Goal: Obtain resource: Download file/media

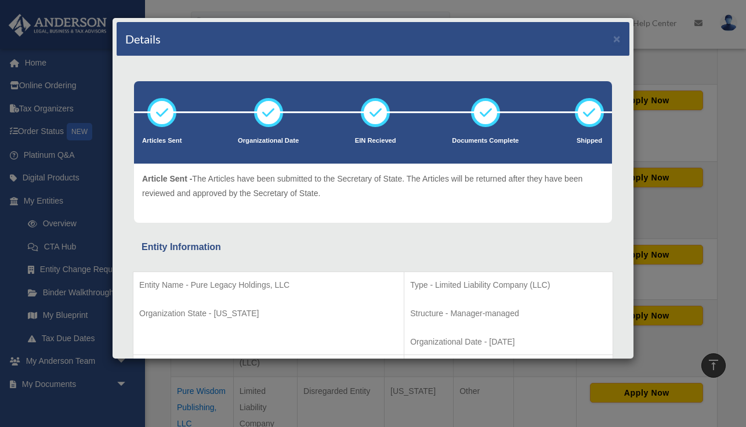
scroll to position [398, 0]
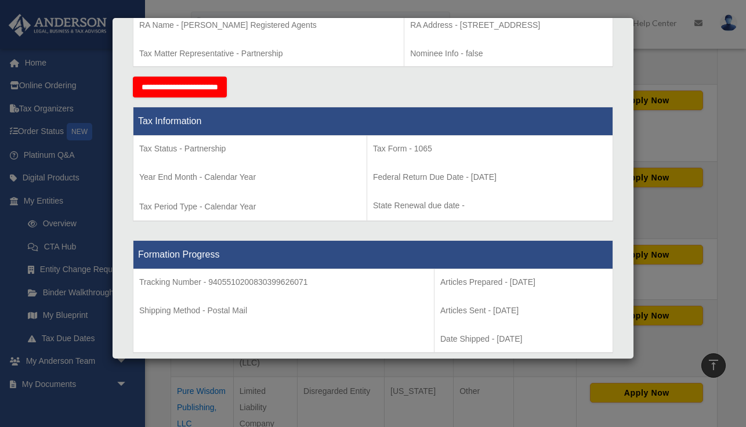
click at [97, 198] on div "Details × Articles Sent Organizational Date" at bounding box center [373, 213] width 746 height 427
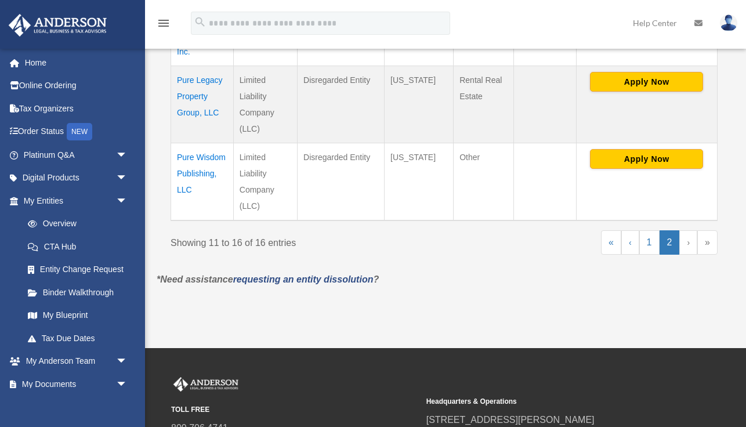
scroll to position [719, 0]
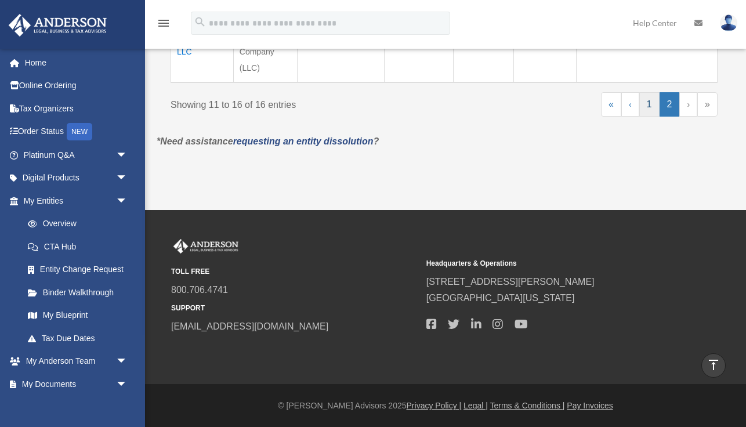
click at [650, 106] on link "1" at bounding box center [650, 104] width 20 height 24
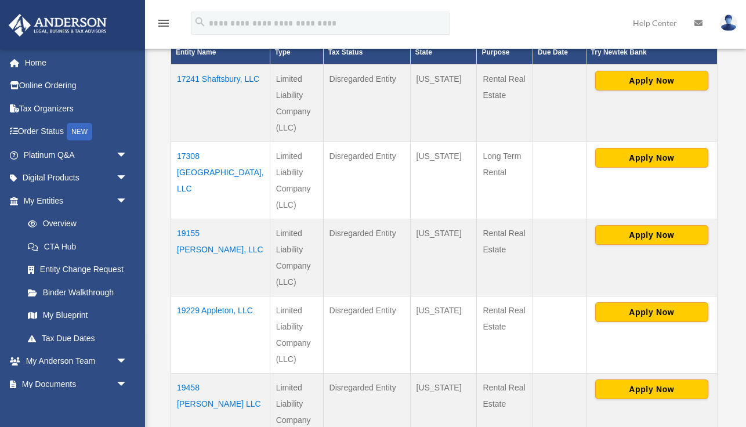
scroll to position [290, 0]
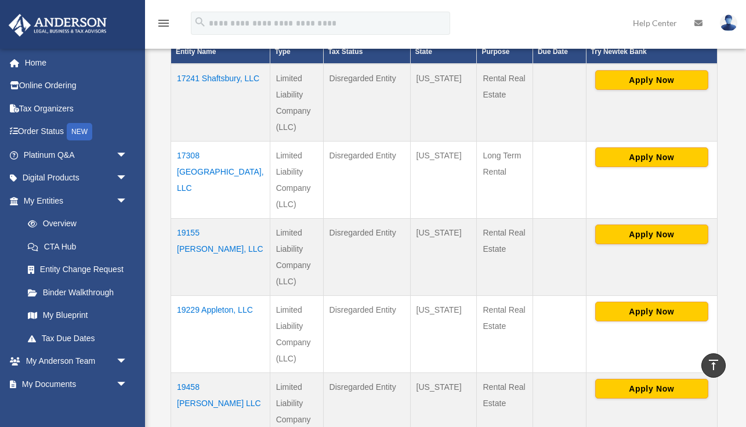
click at [186, 173] on td "17308 Pinehurst, LLC" at bounding box center [220, 180] width 99 height 77
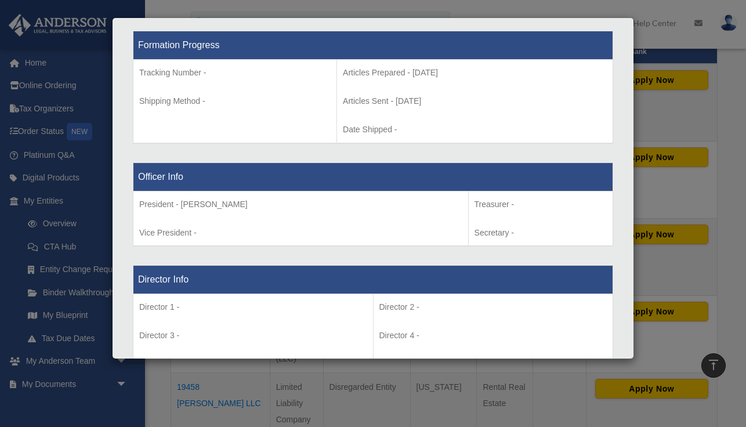
scroll to position [0, 0]
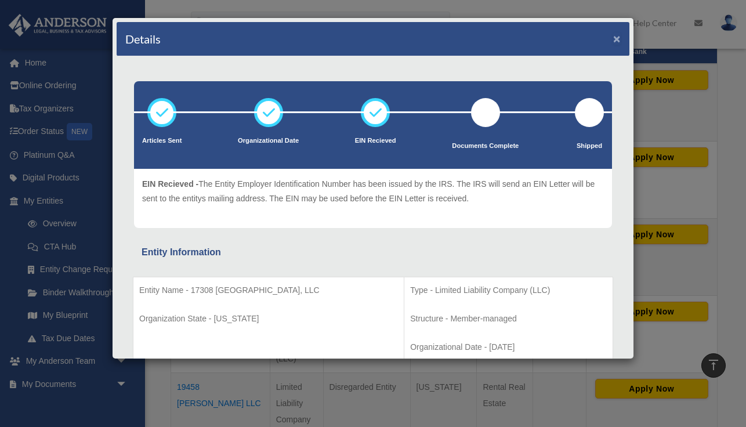
click at [620, 39] on button "×" at bounding box center [617, 39] width 8 height 12
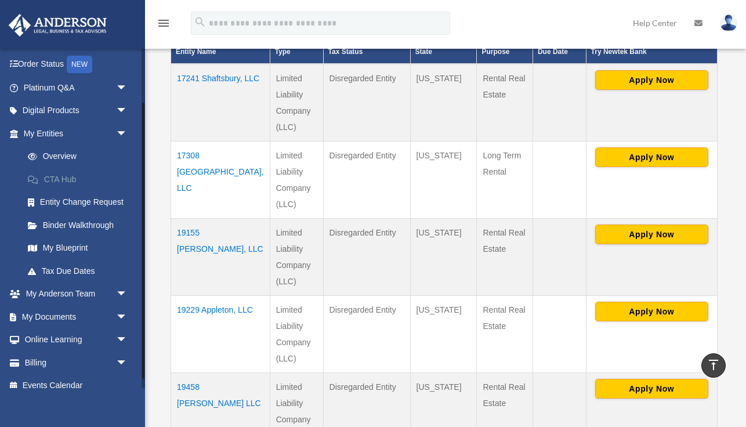
scroll to position [79, 0]
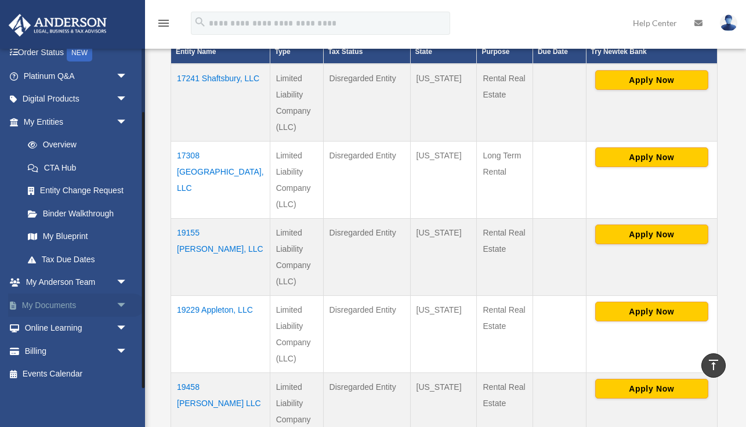
click at [53, 304] on link "My Documents arrow_drop_down" at bounding box center [76, 305] width 137 height 23
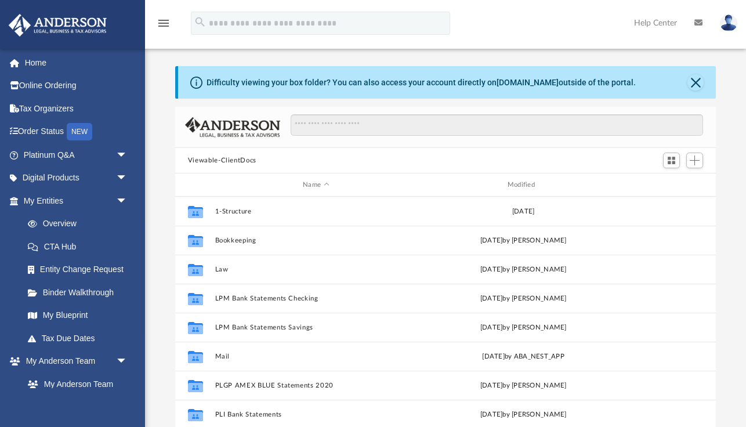
scroll to position [263, 541]
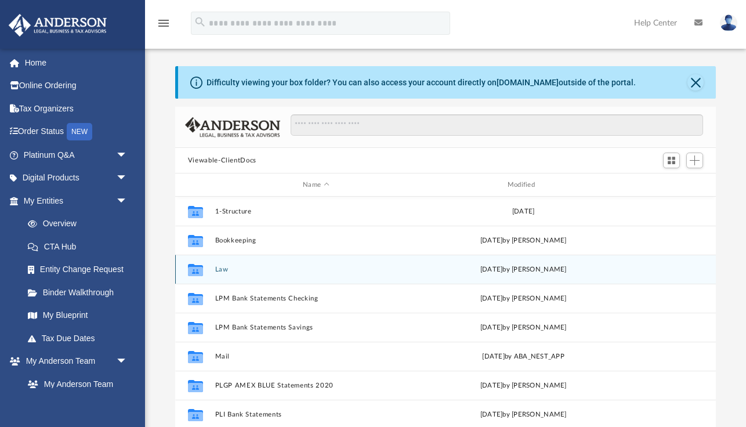
click at [220, 269] on button "Law" at bounding box center [316, 270] width 203 height 8
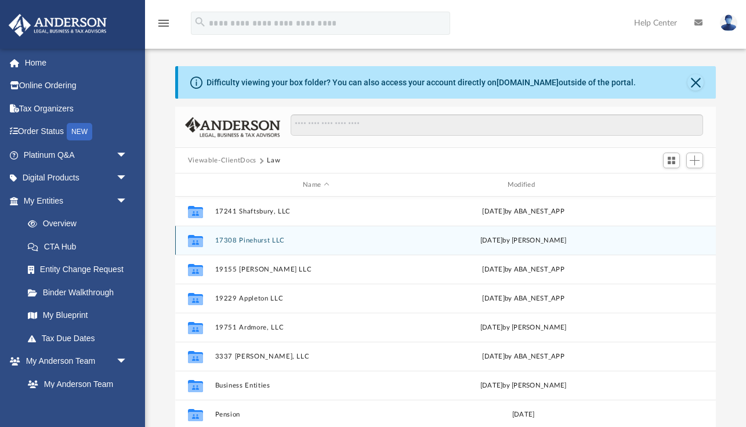
click at [261, 240] on button "17308 Pinehurst LLC" at bounding box center [316, 241] width 203 height 8
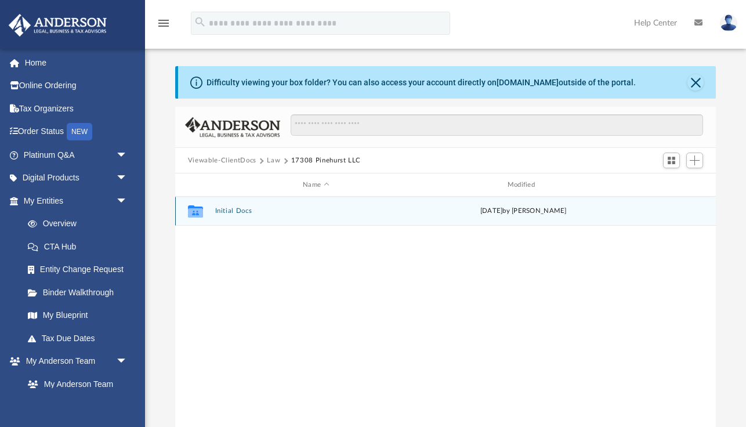
click at [236, 210] on button "Initial Docs" at bounding box center [316, 211] width 203 height 8
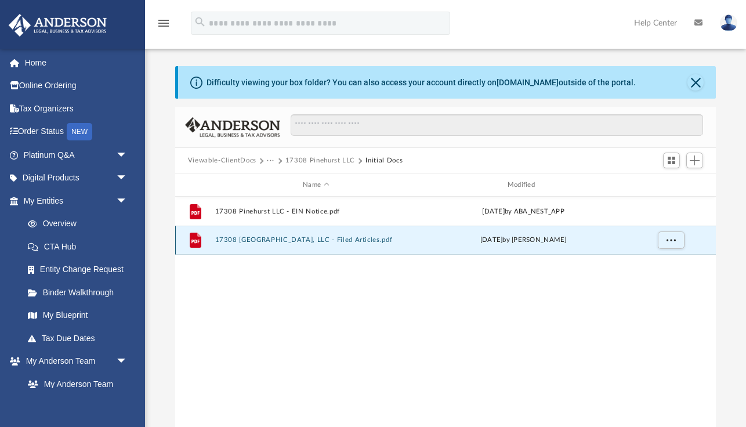
click at [257, 239] on button "17308 [GEOGRAPHIC_DATA], LLC - Filed Articles.pdf" at bounding box center [316, 240] width 203 height 8
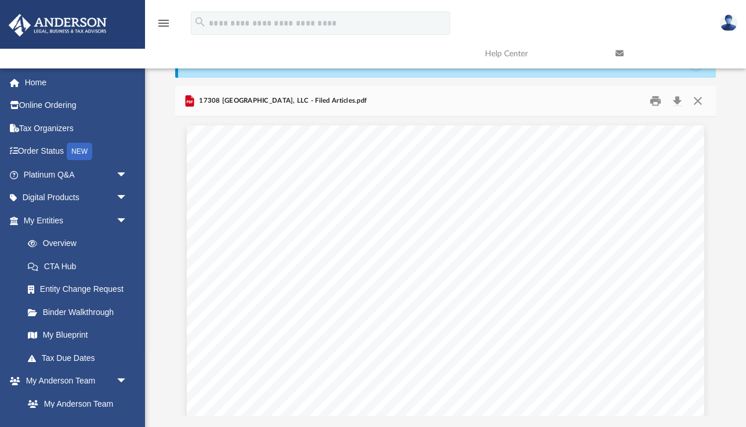
scroll to position [0, 0]
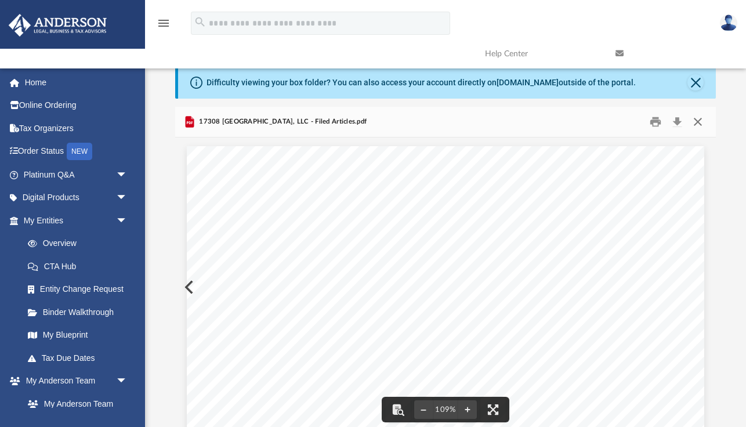
click at [698, 125] on button "Close" at bounding box center [698, 122] width 21 height 18
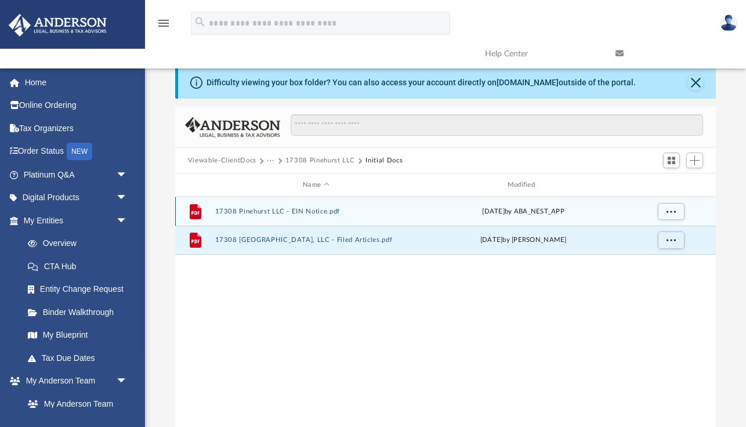
click at [248, 212] on button "17308 Pinehurst LLC - EIN Notice.pdf" at bounding box center [316, 212] width 203 height 8
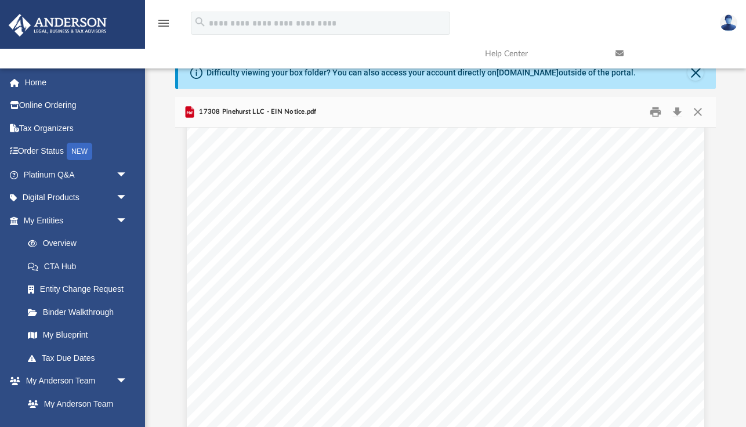
scroll to position [2699, 0]
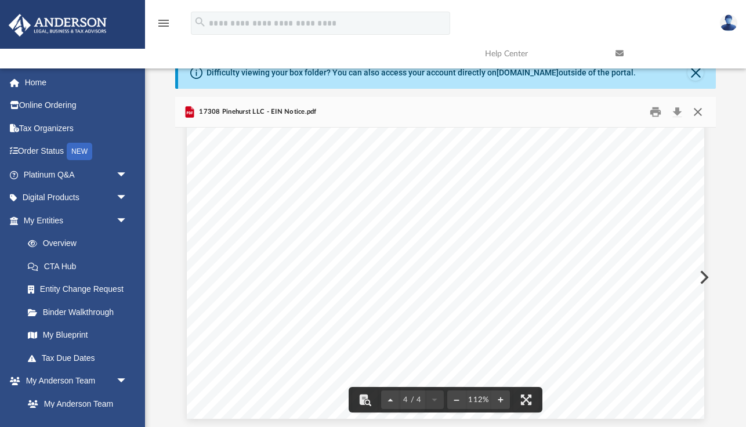
click at [696, 110] on button "Close" at bounding box center [698, 112] width 21 height 18
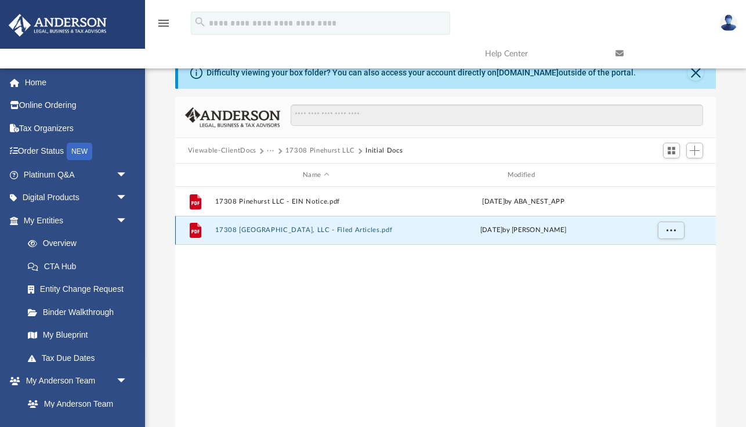
click at [230, 230] on button "17308 [GEOGRAPHIC_DATA], LLC - Filed Articles.pdf" at bounding box center [316, 230] width 203 height 8
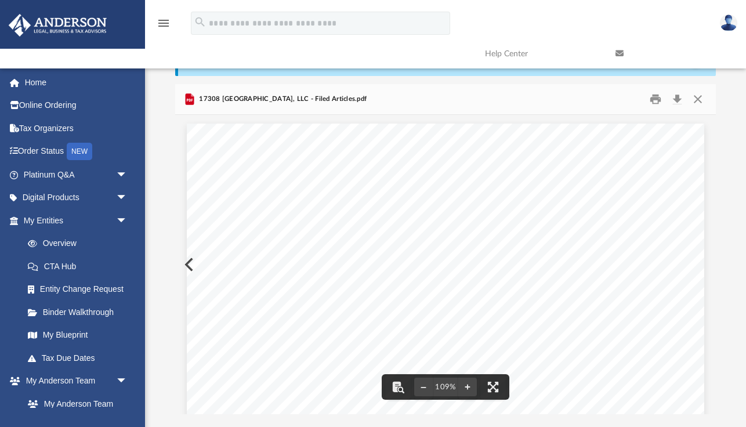
scroll to position [0, 0]
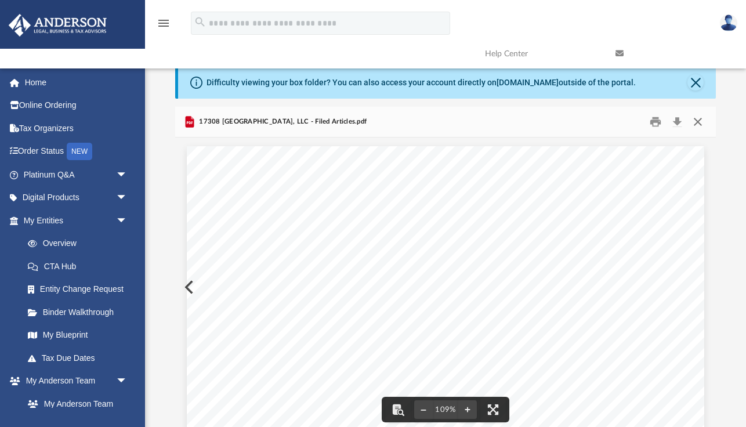
click at [700, 122] on button "Close" at bounding box center [698, 122] width 21 height 18
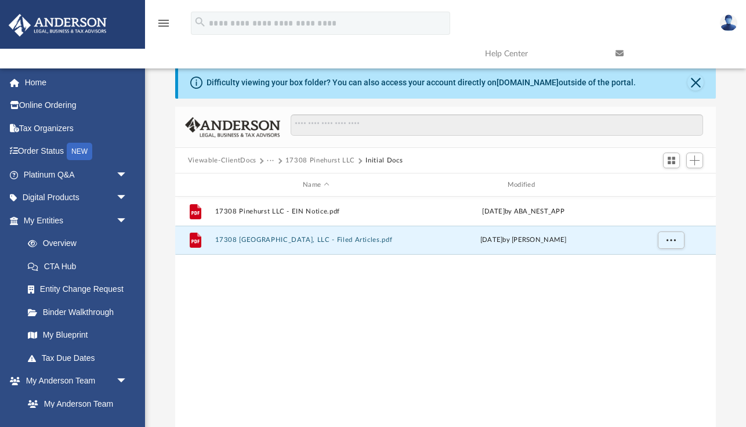
click at [215, 160] on button "Viewable-ClientDocs" at bounding box center [222, 161] width 68 height 10
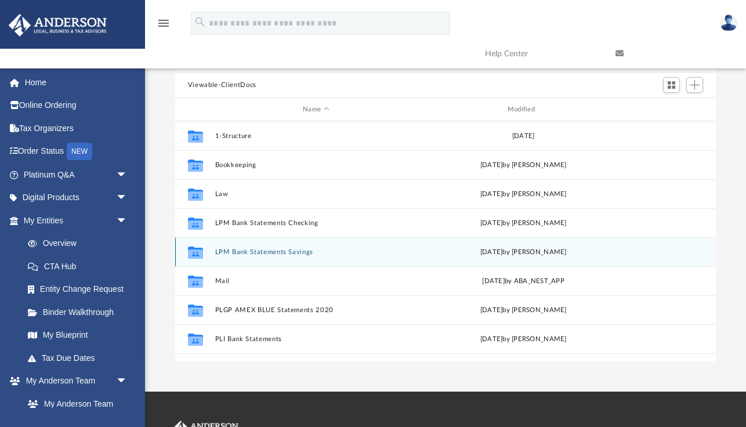
scroll to position [64, 0]
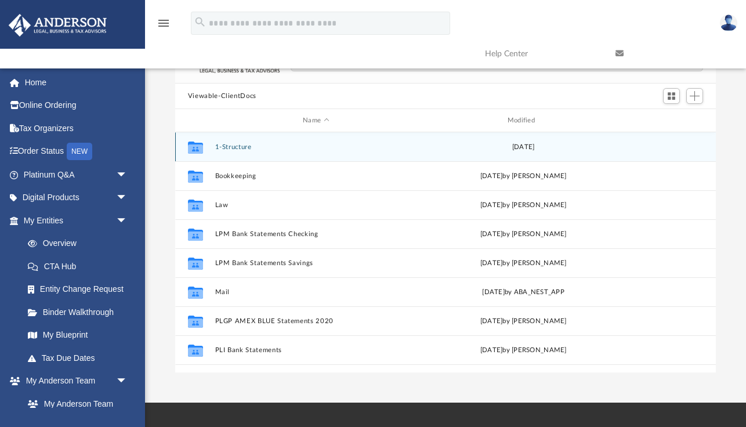
click at [234, 146] on button "1-Structure" at bounding box center [316, 147] width 203 height 8
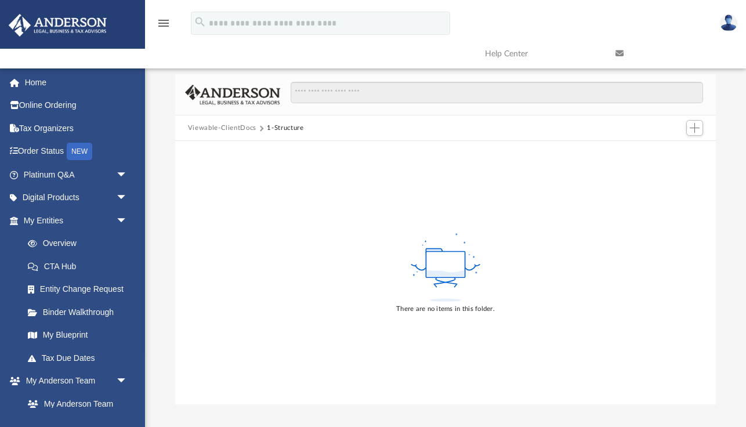
scroll to position [0, 0]
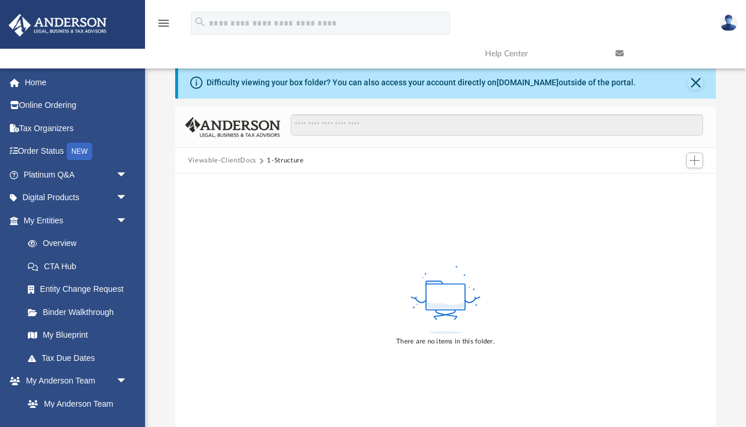
click at [221, 156] on button "Viewable-ClientDocs" at bounding box center [222, 161] width 68 height 10
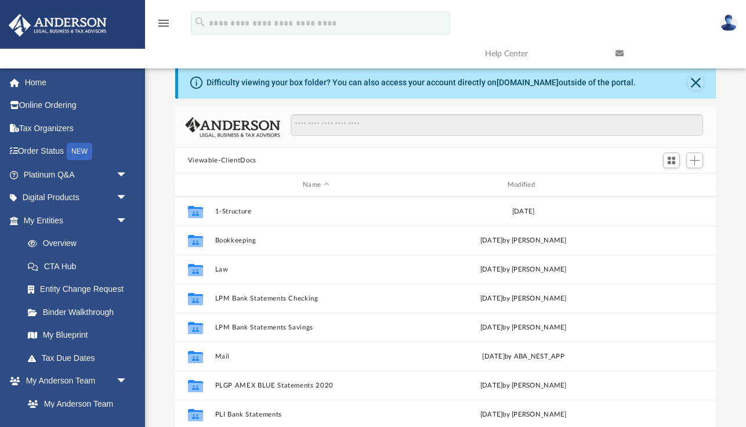
scroll to position [263, 541]
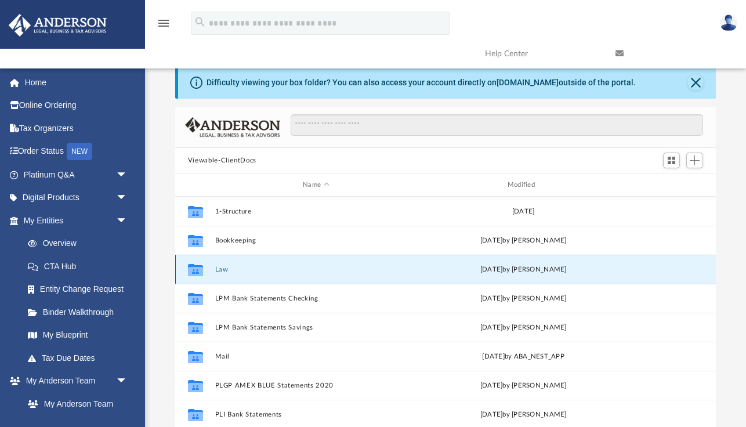
click at [220, 271] on button "Law" at bounding box center [316, 270] width 203 height 8
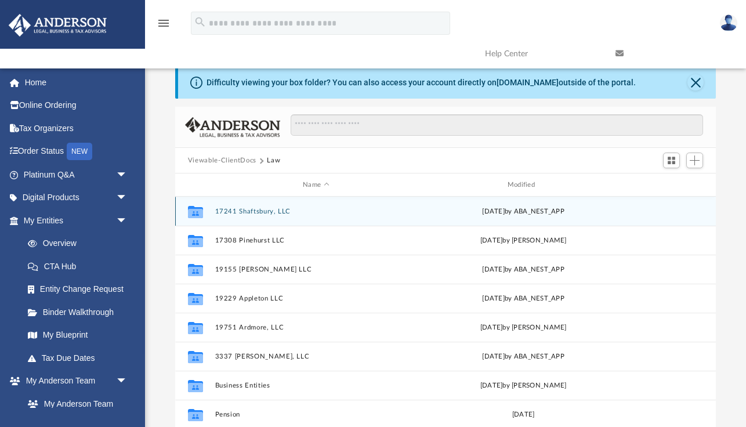
scroll to position [20, 0]
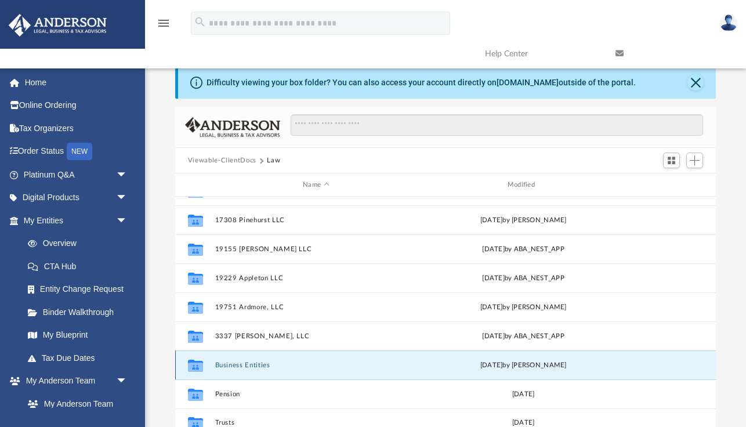
click at [229, 367] on button "Business Entities" at bounding box center [316, 366] width 203 height 8
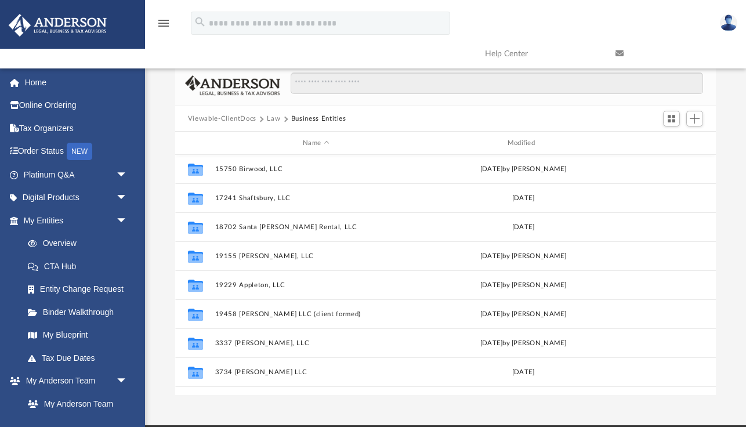
scroll to position [0, 0]
click at [235, 118] on button "Viewable-ClientDocs" at bounding box center [222, 119] width 68 height 10
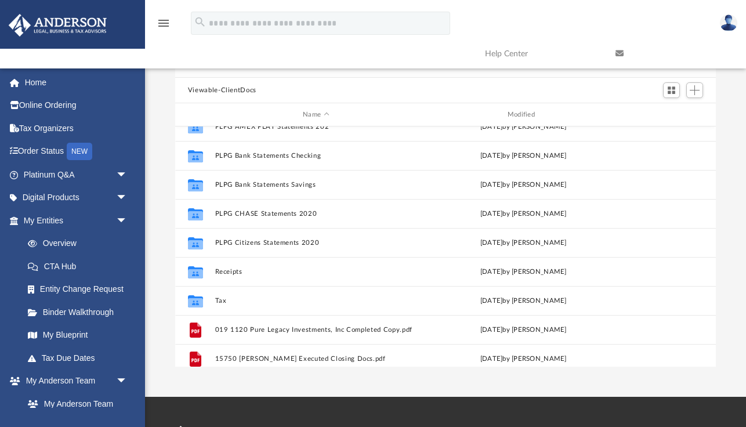
scroll to position [273, 0]
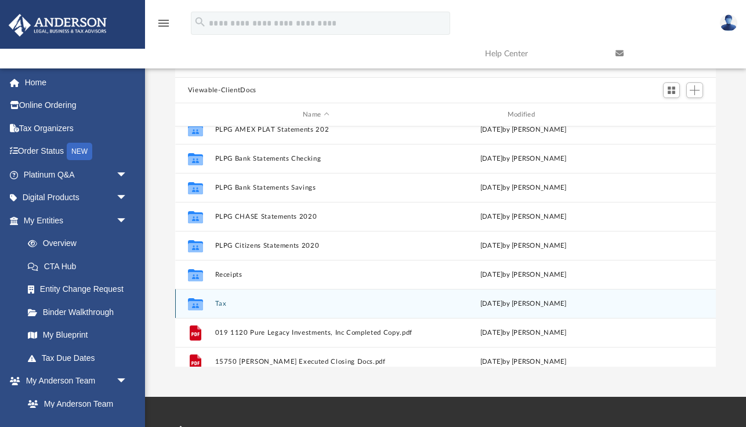
click at [221, 306] on button "Tax" at bounding box center [316, 304] width 203 height 8
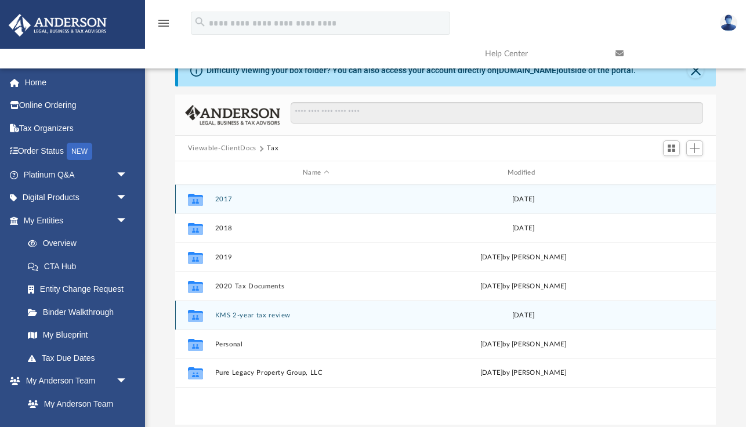
scroll to position [0, 0]
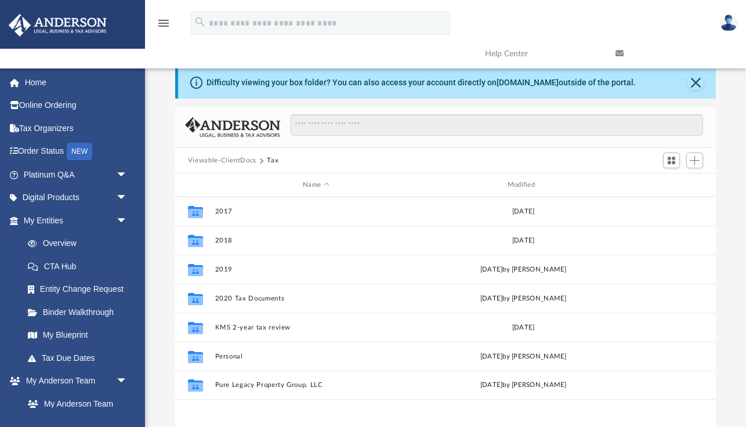
click at [219, 158] on button "Viewable-ClientDocs" at bounding box center [222, 161] width 68 height 10
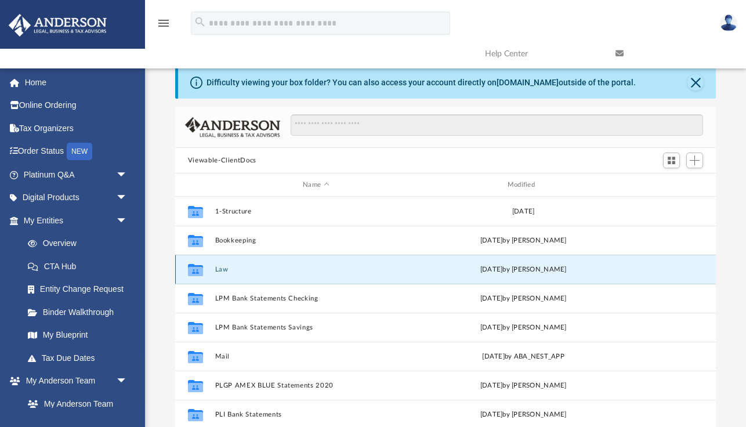
click at [223, 270] on button "Law" at bounding box center [316, 270] width 203 height 8
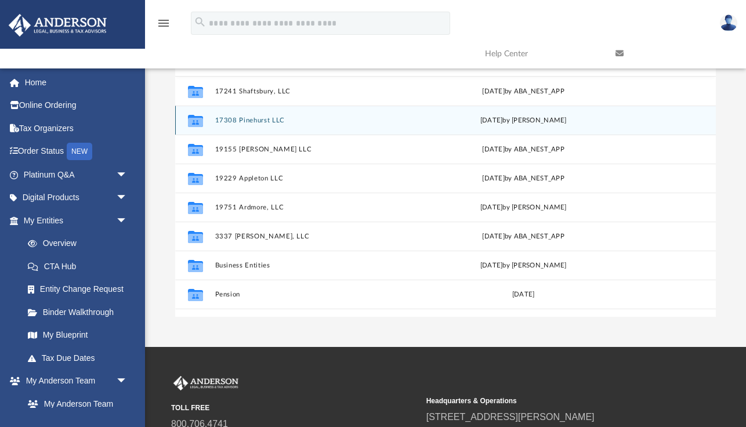
click at [263, 119] on button "17308 Pinehurst LLC" at bounding box center [316, 121] width 203 height 8
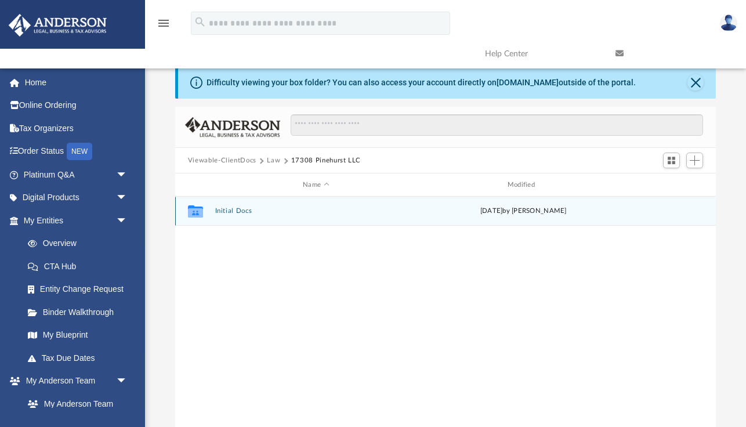
click at [233, 210] on button "Initial Docs" at bounding box center [316, 211] width 203 height 8
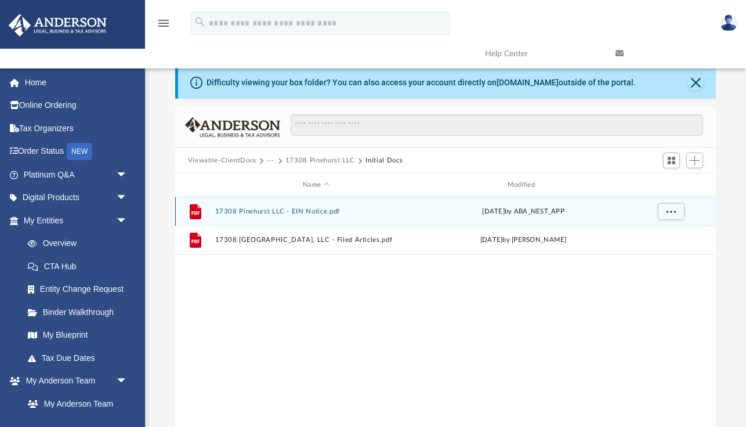
click at [266, 210] on button "17308 Pinehurst LLC - EIN Notice.pdf" at bounding box center [316, 212] width 203 height 8
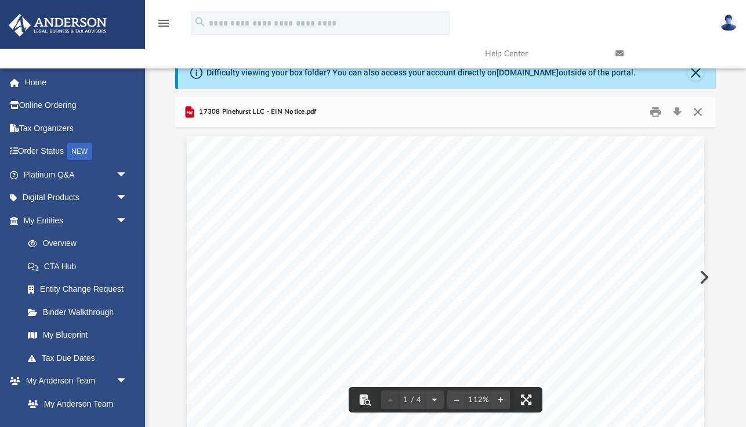
click at [699, 114] on button "Close" at bounding box center [698, 112] width 21 height 18
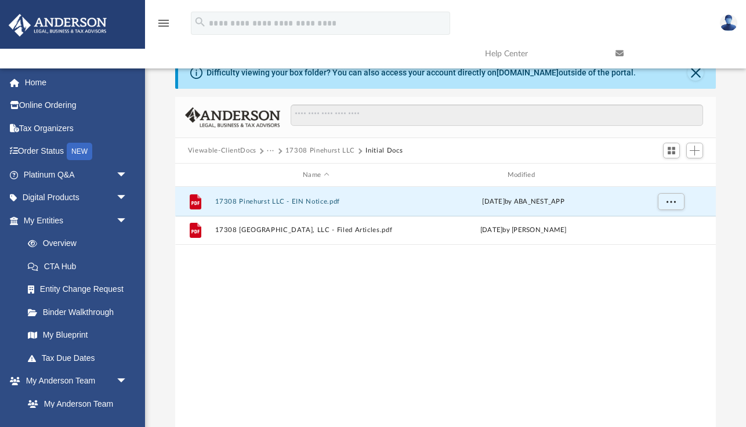
click at [236, 151] on button "Viewable-ClientDocs" at bounding box center [222, 151] width 68 height 10
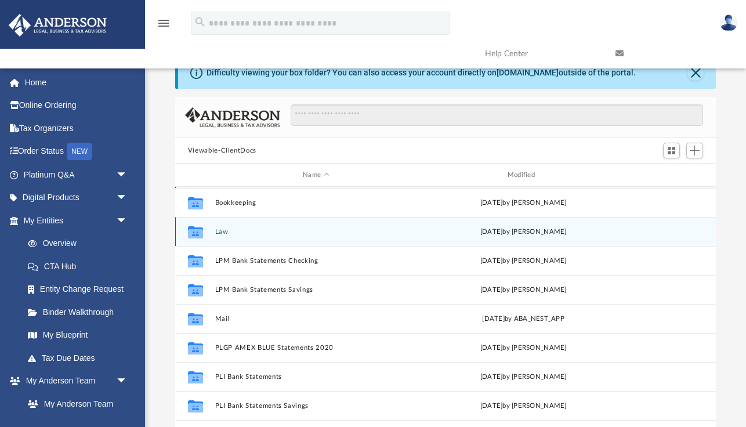
scroll to position [30, 0]
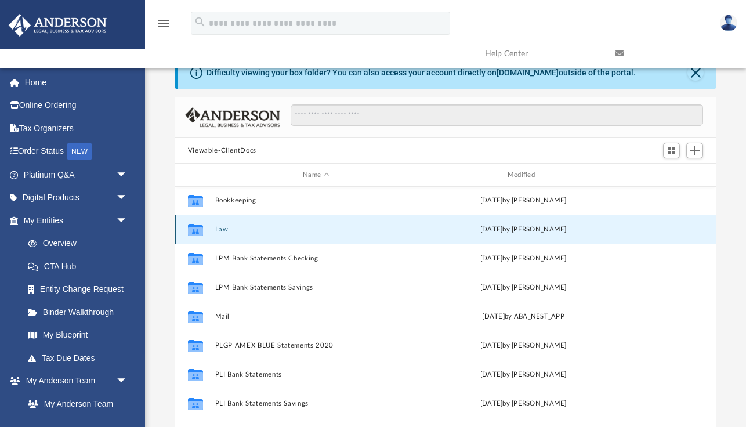
click at [217, 229] on button "Law" at bounding box center [316, 230] width 203 height 8
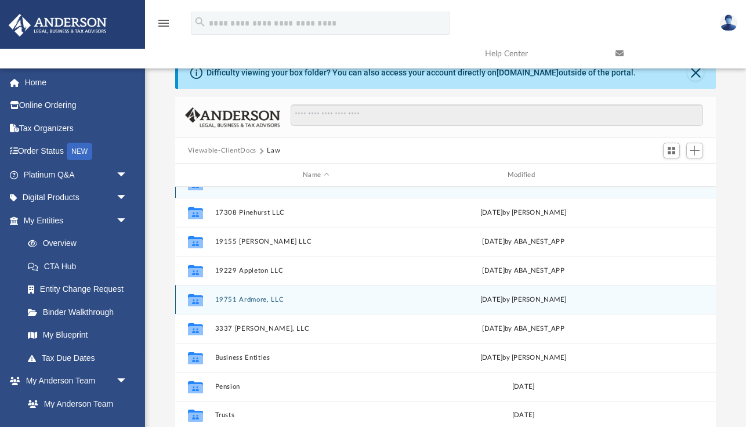
scroll to position [0, 0]
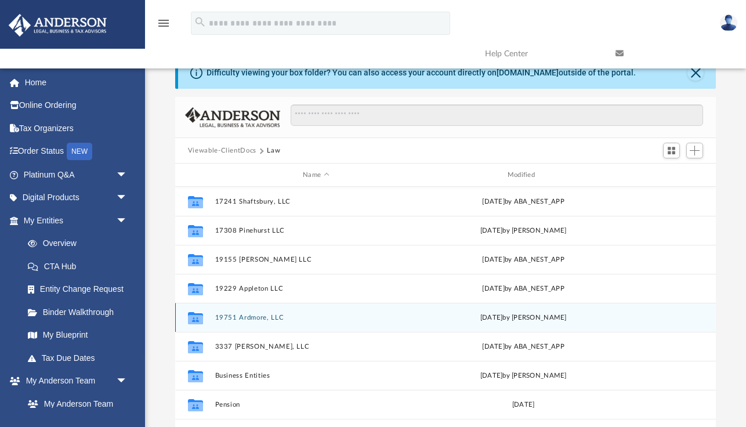
click at [240, 317] on button "19751 Ardmore, LLC" at bounding box center [316, 318] width 203 height 8
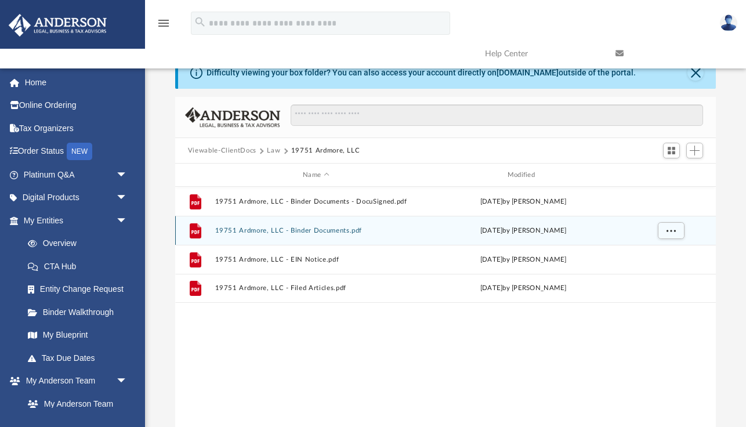
click at [259, 231] on button "19751 Ardmore, LLC - Binder Documents.pdf" at bounding box center [316, 231] width 203 height 8
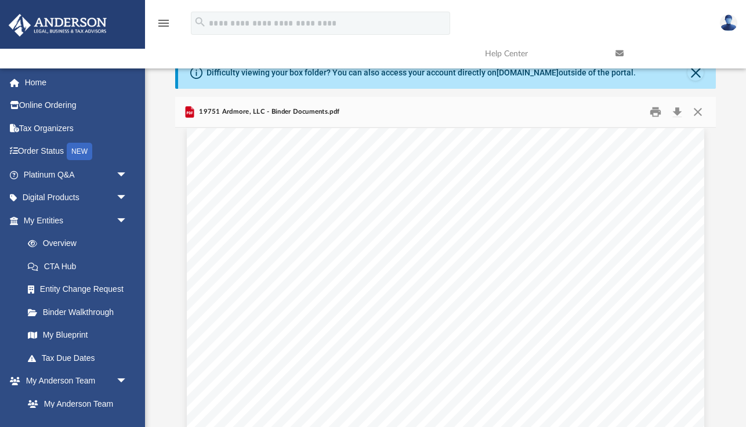
scroll to position [8225, 0]
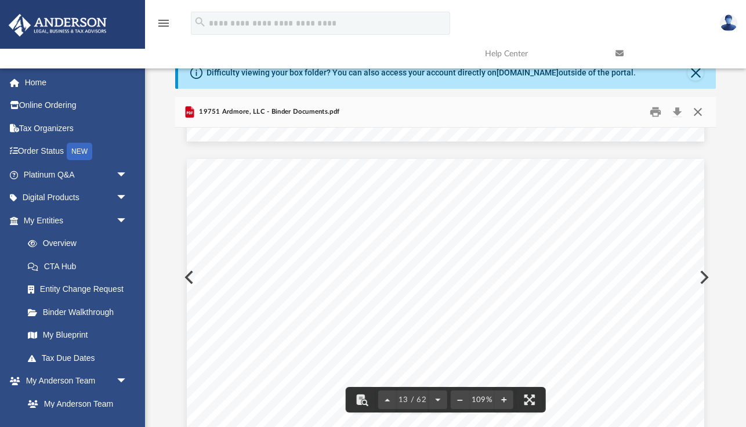
click at [699, 109] on button "Close" at bounding box center [698, 112] width 21 height 18
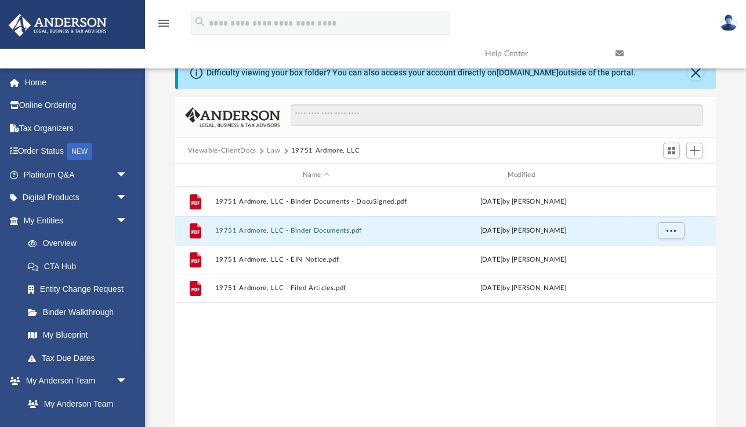
click at [206, 150] on button "Viewable-ClientDocs" at bounding box center [222, 151] width 68 height 10
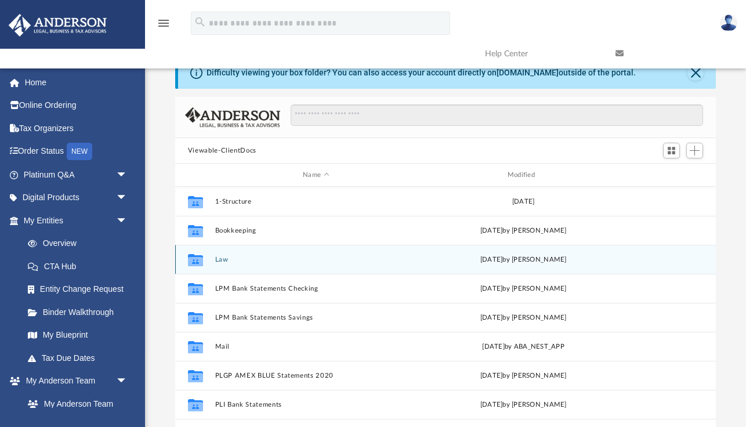
click at [221, 262] on button "Law" at bounding box center [316, 260] width 203 height 8
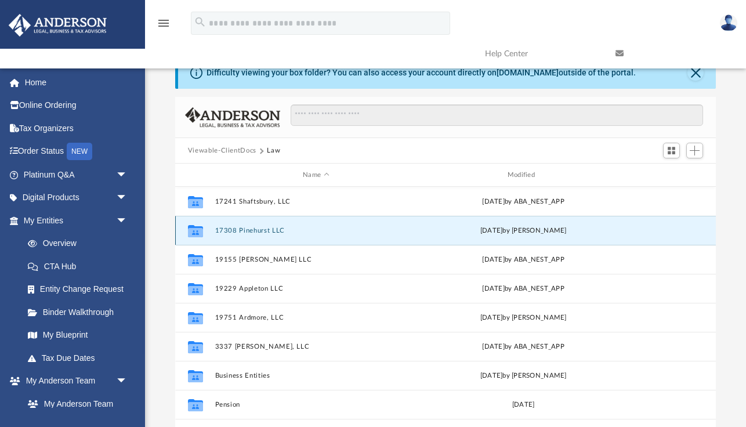
click at [245, 232] on button "17308 Pinehurst LLC" at bounding box center [316, 231] width 203 height 8
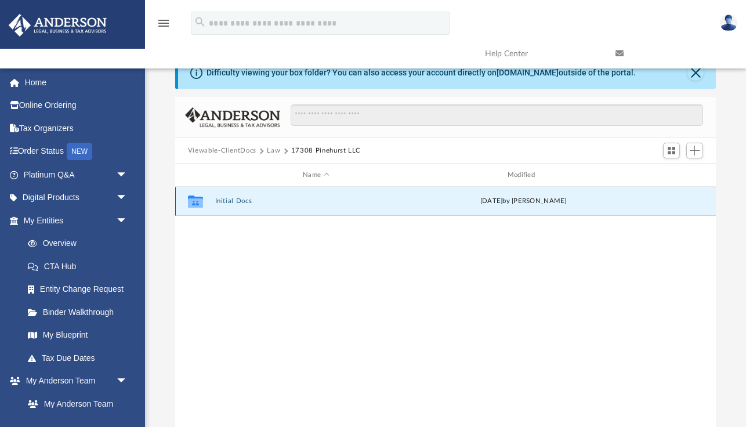
click at [236, 201] on button "Initial Docs" at bounding box center [316, 201] width 203 height 8
